Goal: Information Seeking & Learning: Learn about a topic

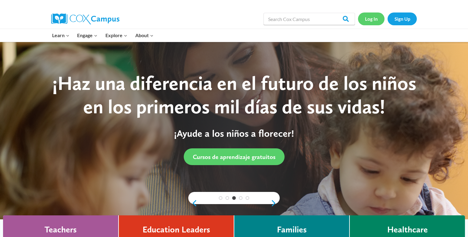
click at [372, 20] on link "Log In" at bounding box center [371, 19] width 27 height 13
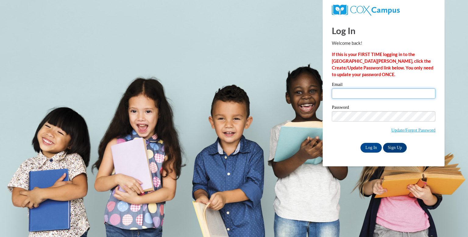
click at [369, 93] on input "Email" at bounding box center [384, 93] width 104 height 10
type input "shontavaouslittle@yahoo.com"
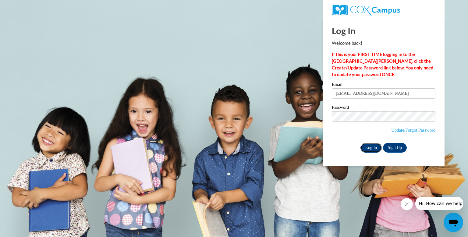
click at [375, 149] on input "Log In" at bounding box center [371, 148] width 21 height 10
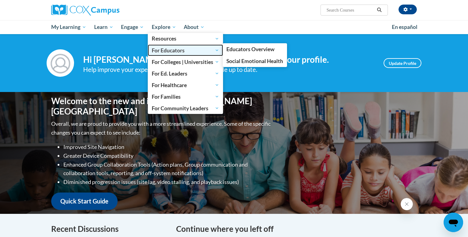
click at [218, 52] on span "For Educators" at bounding box center [185, 50] width 67 height 7
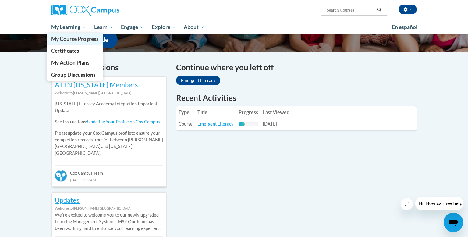
scroll to position [163, 0]
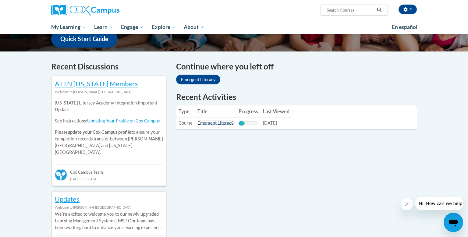
click at [221, 125] on link "Emergent Literacy" at bounding box center [216, 122] width 36 height 5
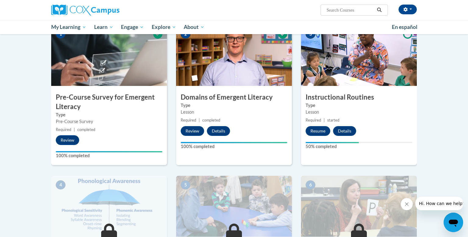
scroll to position [135, 0]
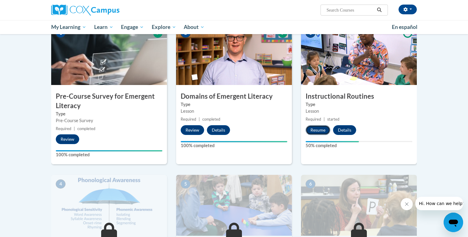
click at [323, 129] on button "Resume" at bounding box center [318, 130] width 25 height 10
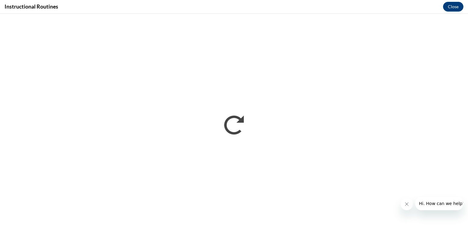
scroll to position [0, 0]
